Goal: Information Seeking & Learning: Find specific page/section

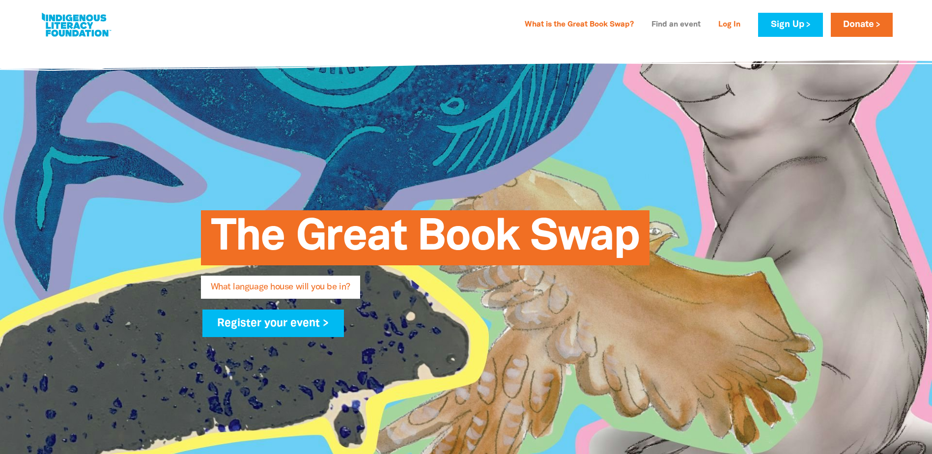
click at [669, 26] on link "Find an event" at bounding box center [676, 25] width 61 height 16
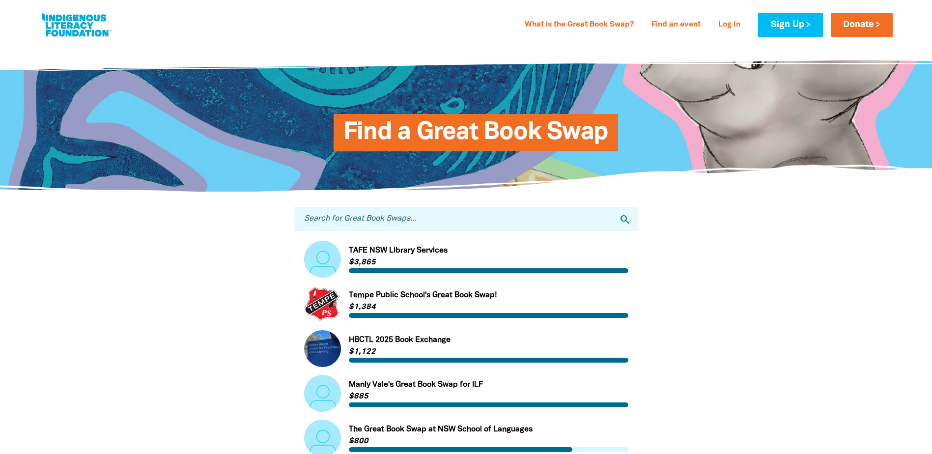
click at [363, 219] on input "Search for Great Book Swaps..." at bounding box center [466, 219] width 344 height 24
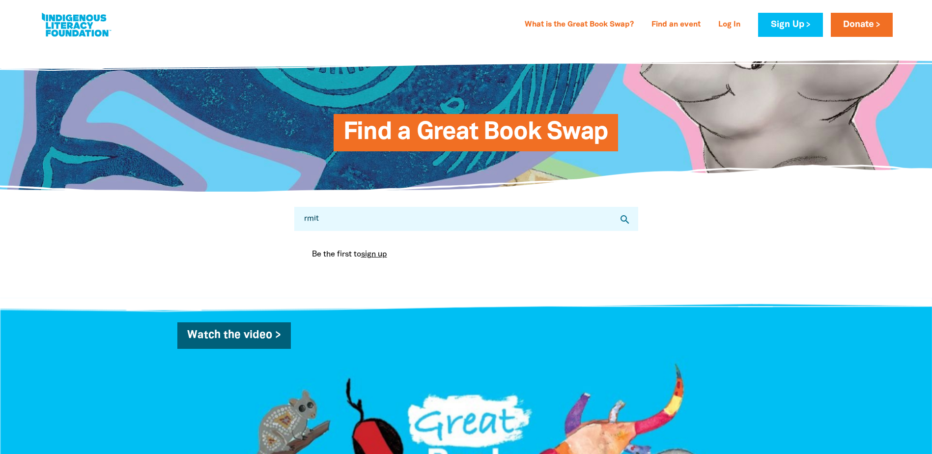
type input "rmit"
click at [623, 219] on icon "search" at bounding box center [625, 220] width 12 height 12
click at [418, 215] on input "rmit" at bounding box center [466, 219] width 344 height 24
drag, startPoint x: 362, startPoint y: 214, endPoint x: 263, endPoint y: 220, distance: 98.5
click at [263, 220] on div "Search for Great Book Swaps... rmit search Be the first to sign up You are curr…" at bounding box center [467, 245] width 590 height 106
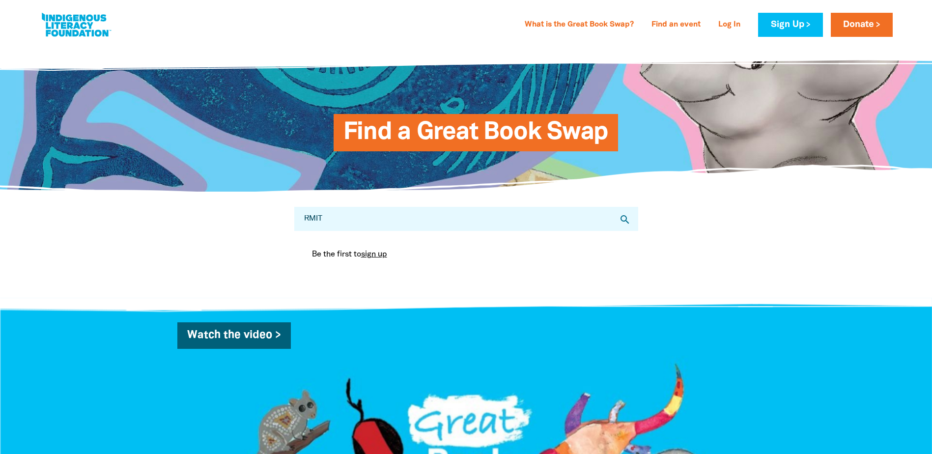
type input "RMIT"
click at [621, 224] on icon "search" at bounding box center [625, 220] width 12 height 12
click at [352, 225] on input "RMIT" at bounding box center [466, 219] width 344 height 24
click at [662, 29] on link "Find an event" at bounding box center [676, 25] width 61 height 16
click at [489, 231] on input "RMIT" at bounding box center [466, 219] width 344 height 24
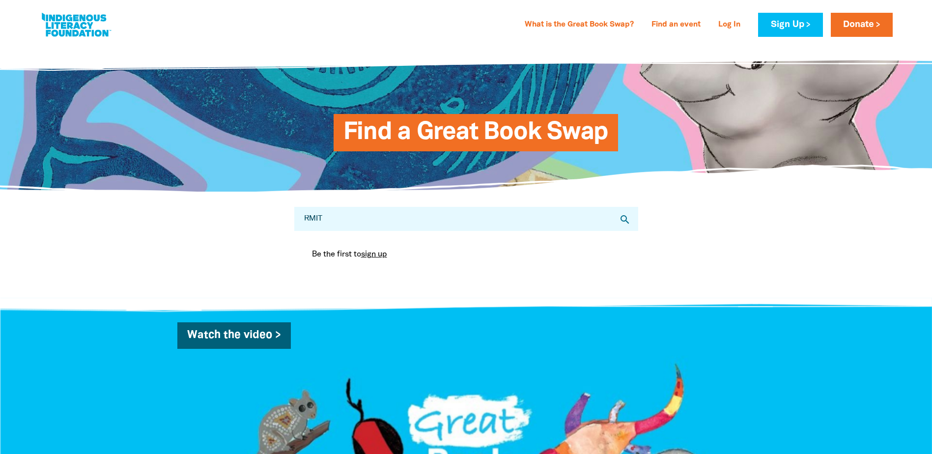
click at [623, 221] on icon "search" at bounding box center [625, 220] width 12 height 12
click at [64, 18] on link at bounding box center [76, 25] width 74 height 30
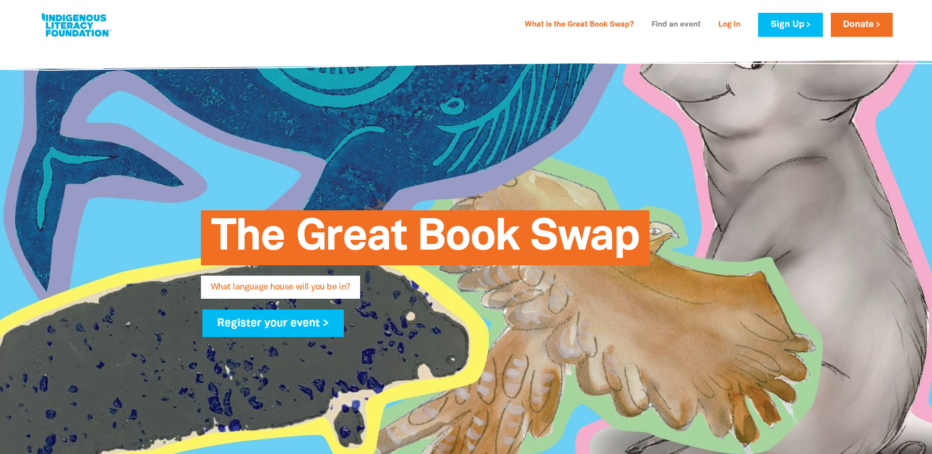
click at [691, 19] on link "Find an event" at bounding box center [676, 25] width 61 height 16
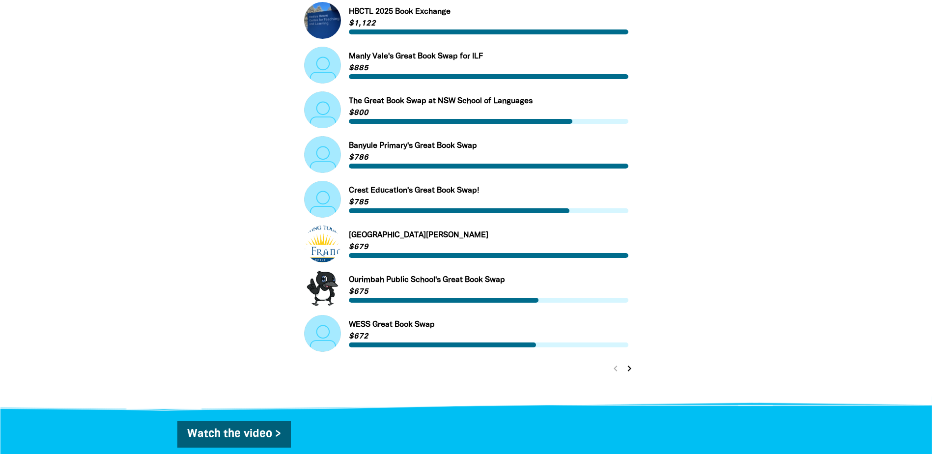
scroll to position [393, 0]
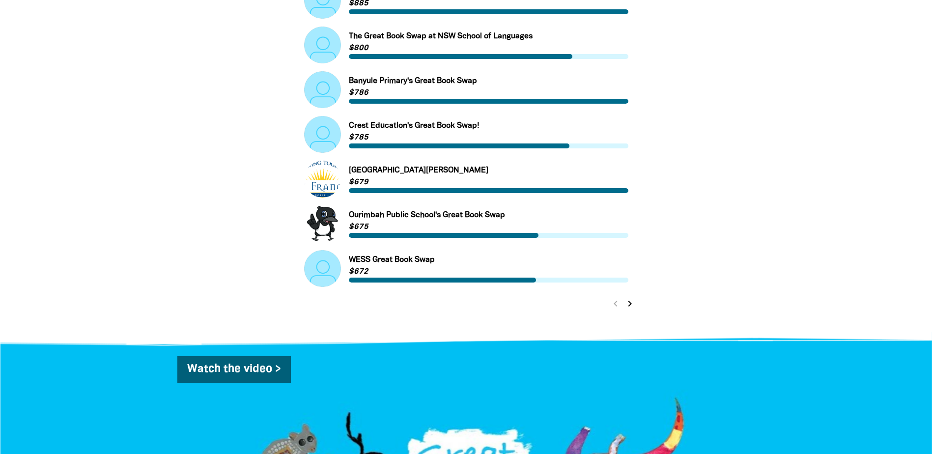
click at [632, 308] on icon "chevron_right" at bounding box center [630, 304] width 12 height 12
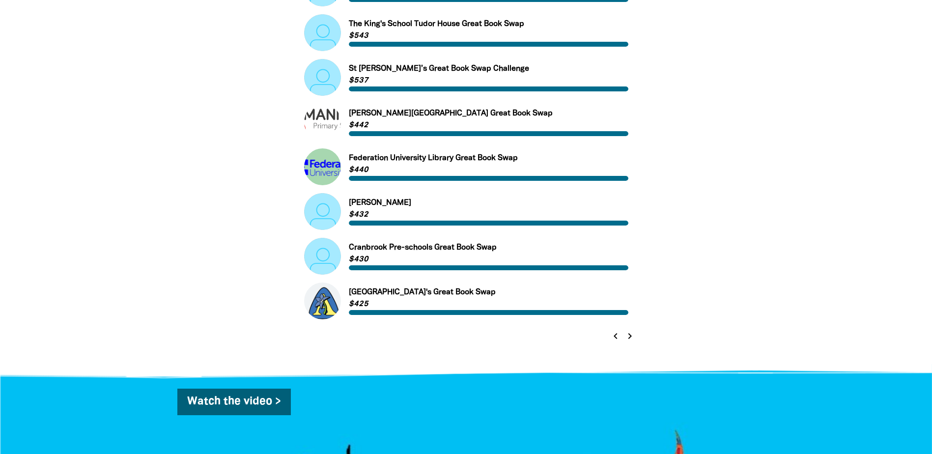
scroll to position [377, 0]
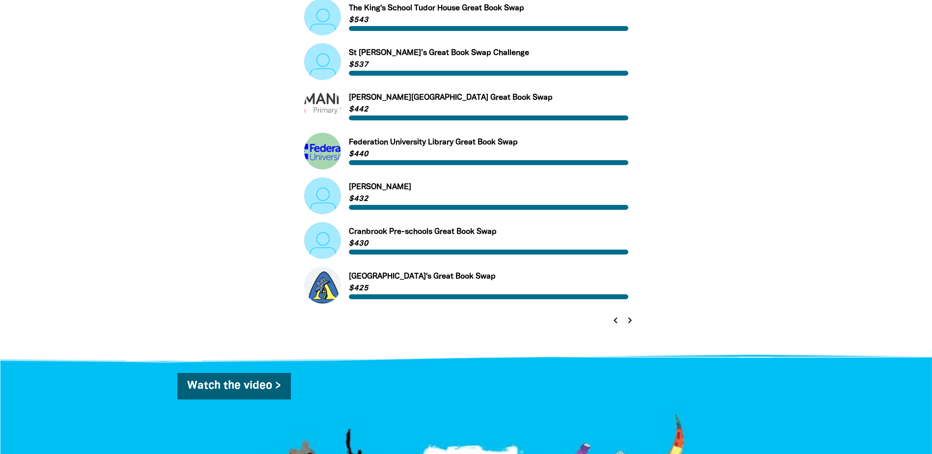
click at [632, 324] on icon "chevron_right" at bounding box center [630, 321] width 12 height 12
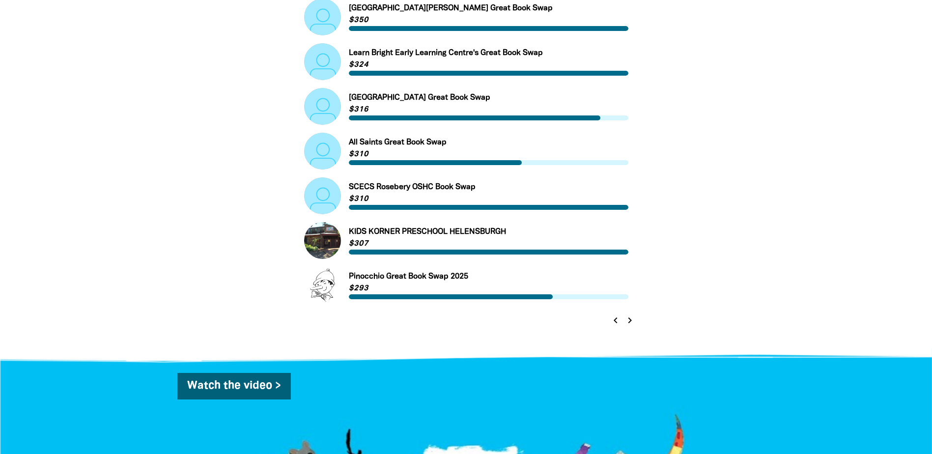
click at [631, 324] on icon "chevron_right" at bounding box center [630, 321] width 12 height 12
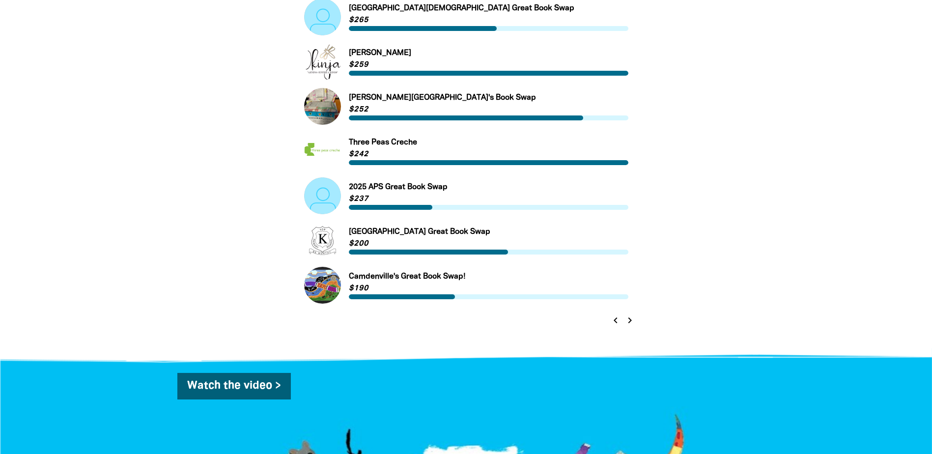
click at [631, 323] on icon "chevron_right" at bounding box center [630, 321] width 12 height 12
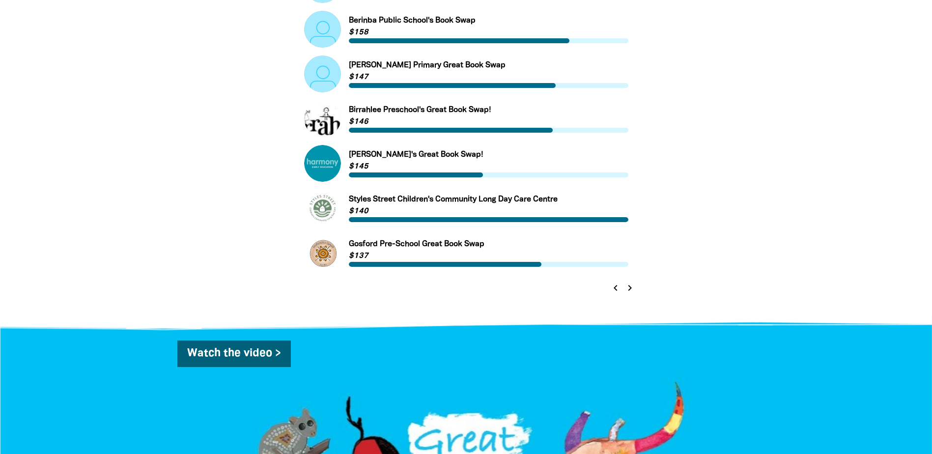
scroll to position [426, 0]
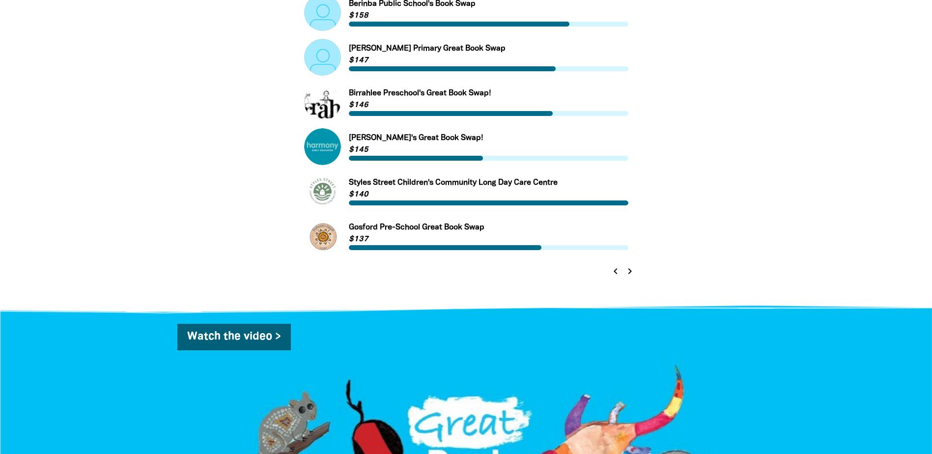
click at [630, 276] on icon "chevron_right" at bounding box center [630, 271] width 12 height 12
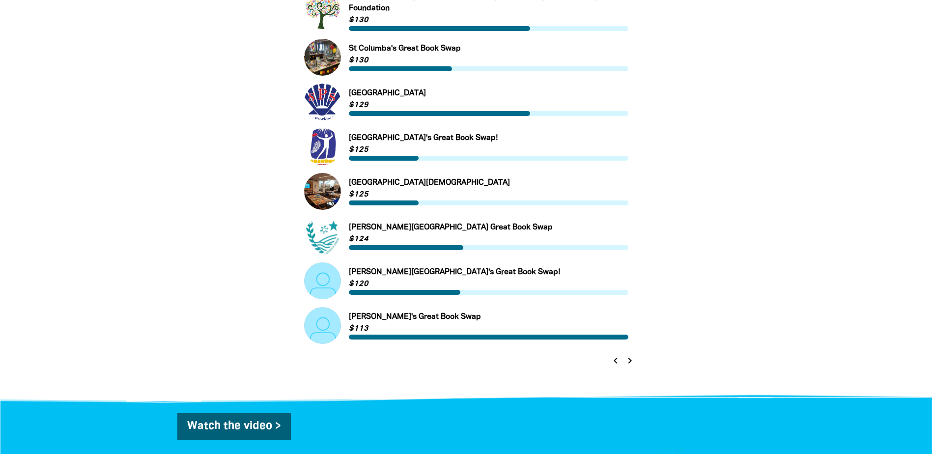
scroll to position [377, 0]
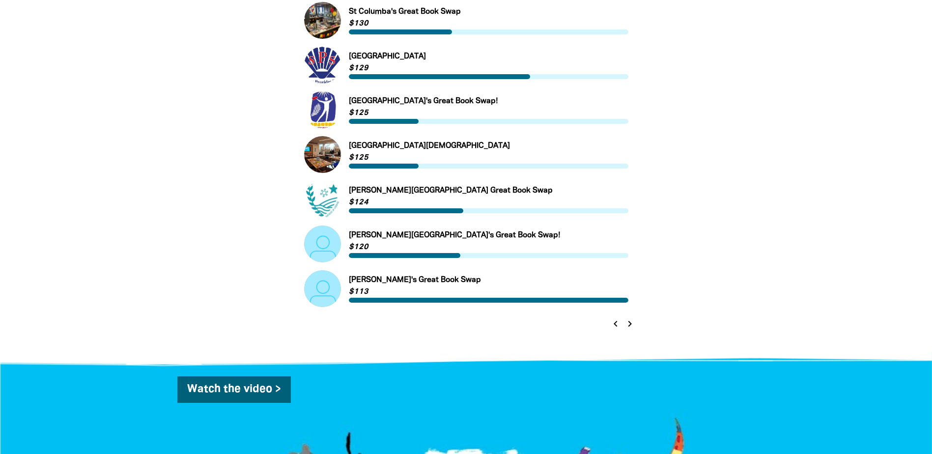
click at [634, 324] on icon "chevron_right" at bounding box center [630, 324] width 12 height 12
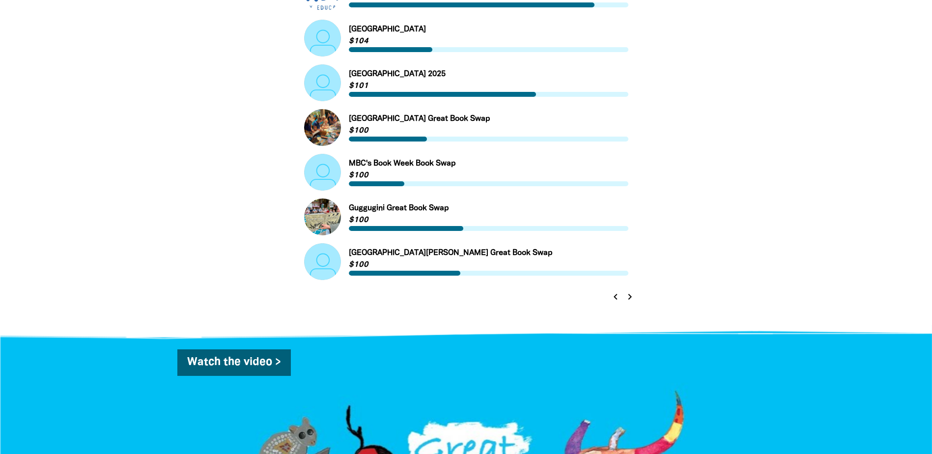
scroll to position [541, 0]
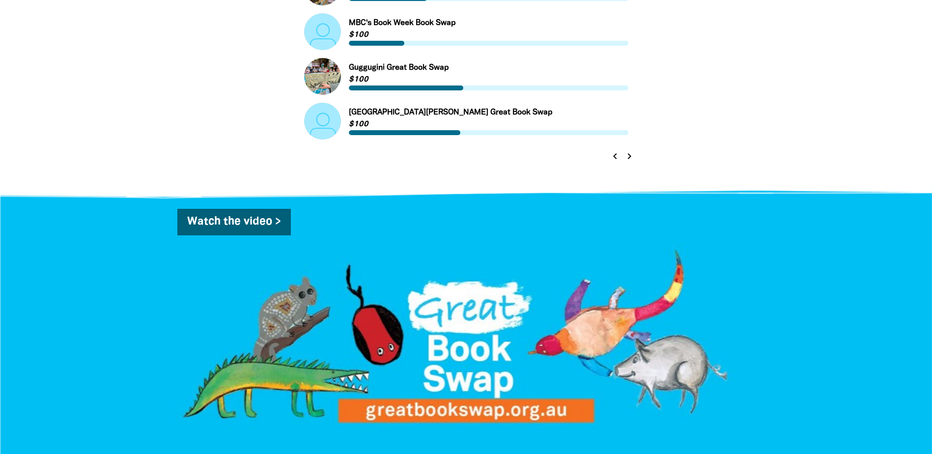
click at [615, 163] on button "chevron_left" at bounding box center [616, 156] width 14 height 14
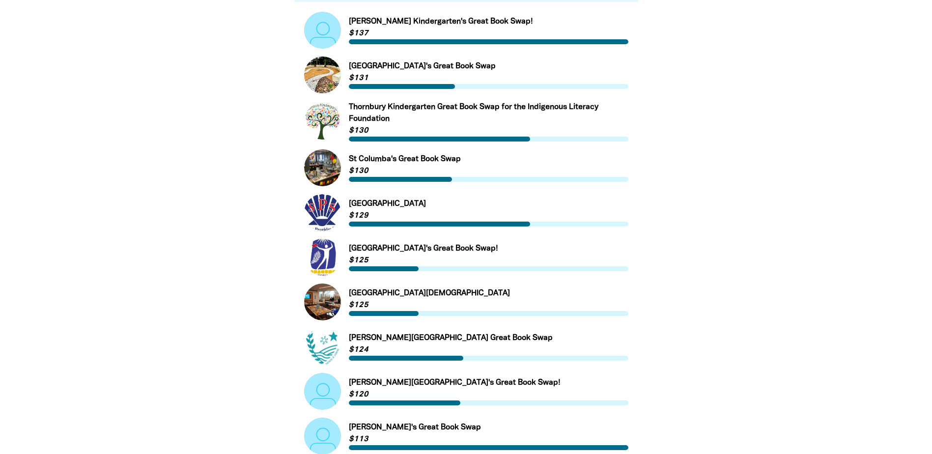
scroll to position [475, 0]
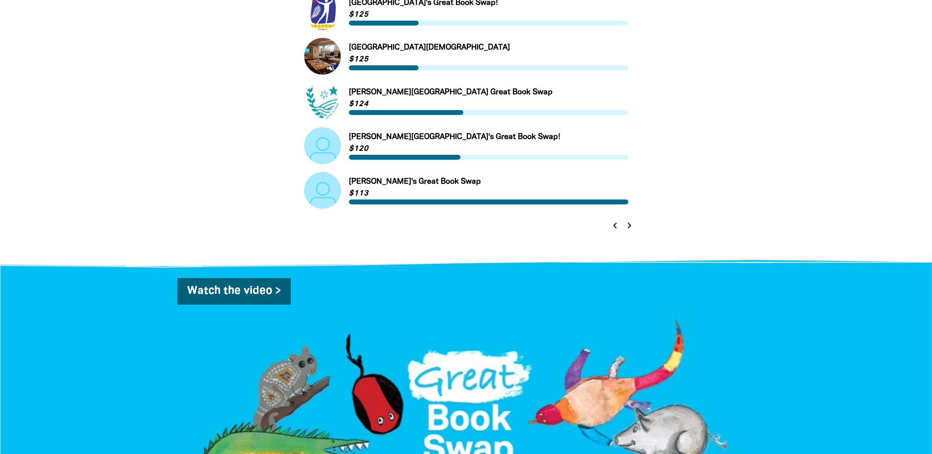
click at [610, 232] on icon "chevron_left" at bounding box center [615, 226] width 12 height 12
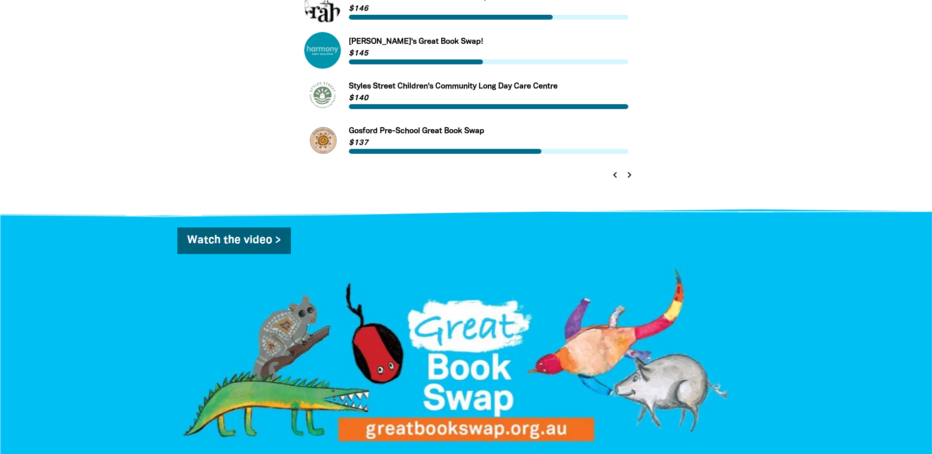
scroll to position [524, 0]
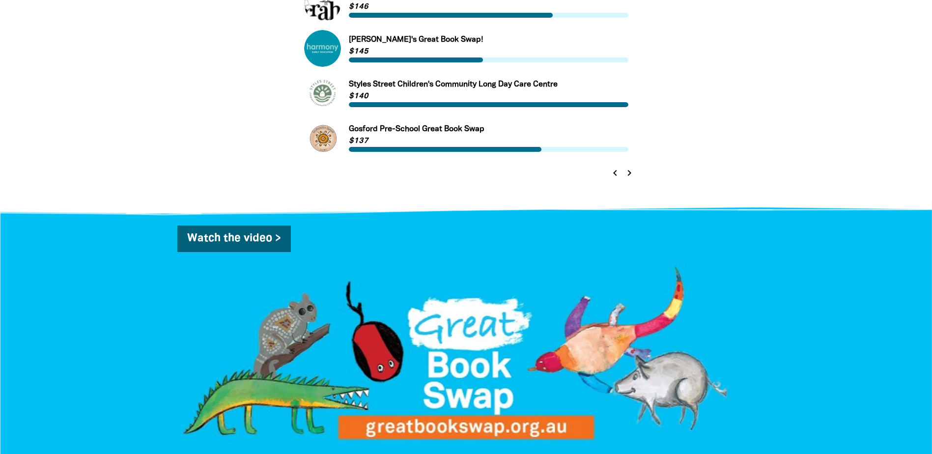
click at [614, 172] on icon "chevron_left" at bounding box center [615, 173] width 12 height 12
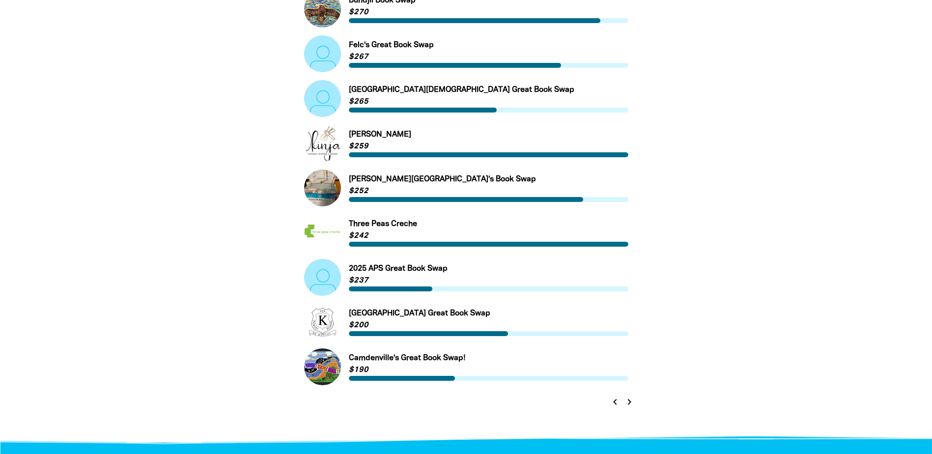
scroll to position [541, 0]
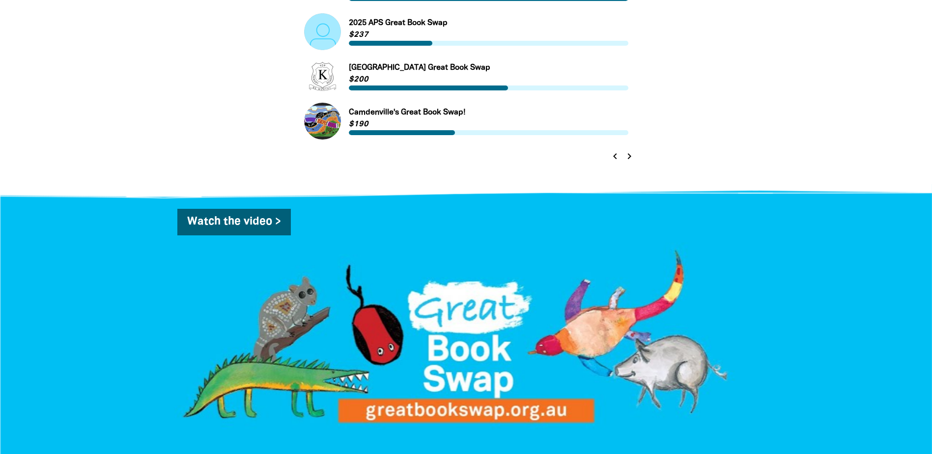
click at [620, 154] on icon "chevron_left" at bounding box center [615, 156] width 12 height 12
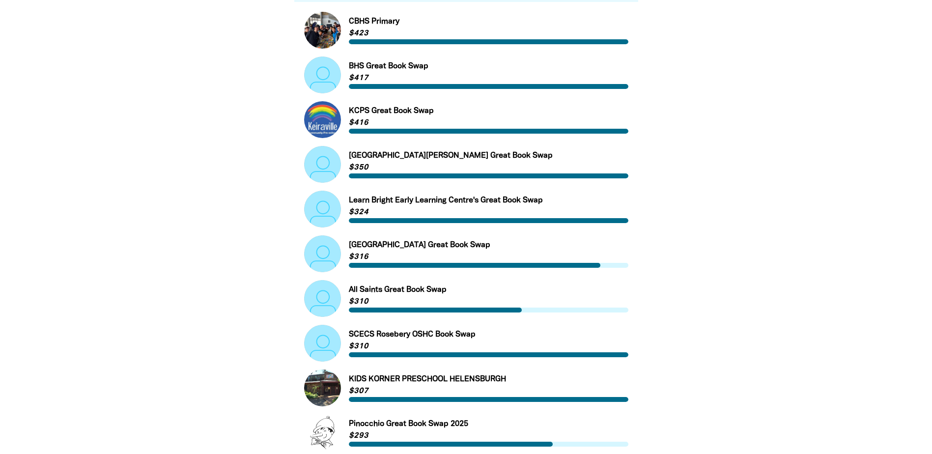
scroll to position [475, 0]
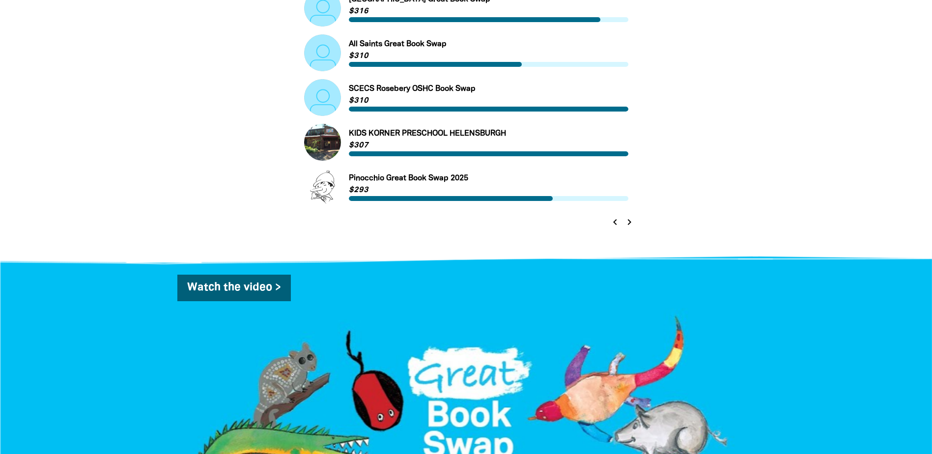
click at [618, 227] on icon "chevron_left" at bounding box center [615, 222] width 12 height 12
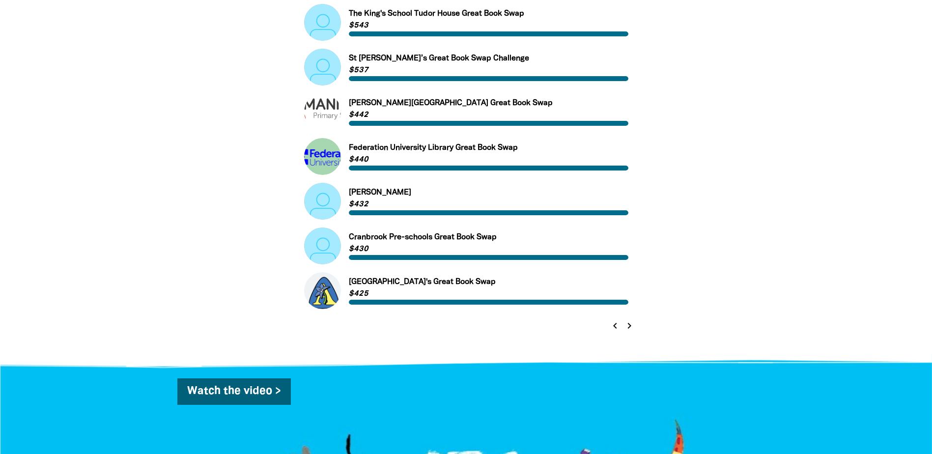
scroll to position [377, 0]
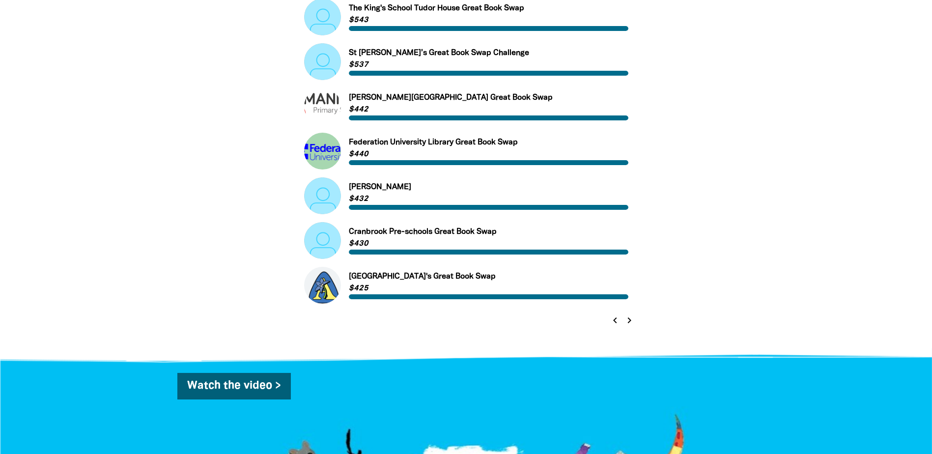
click at [612, 323] on icon "chevron_left" at bounding box center [615, 321] width 12 height 12
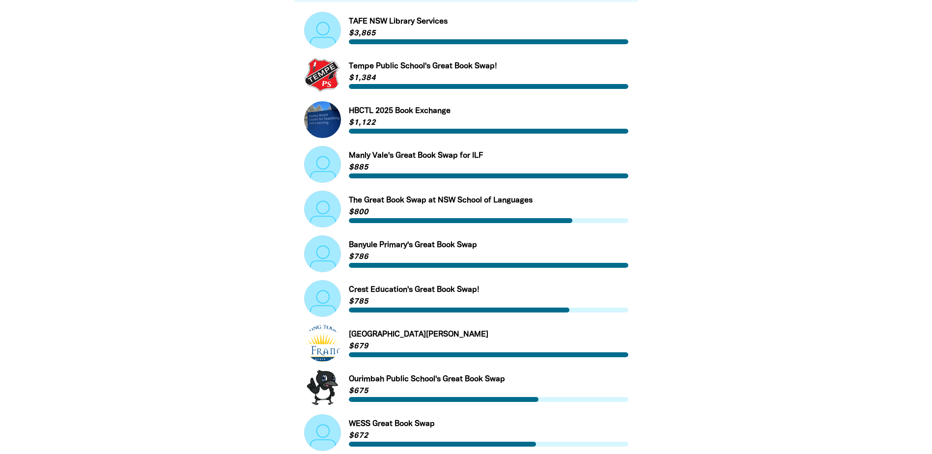
scroll to position [0, 0]
